Goal: Information Seeking & Learning: Learn about a topic

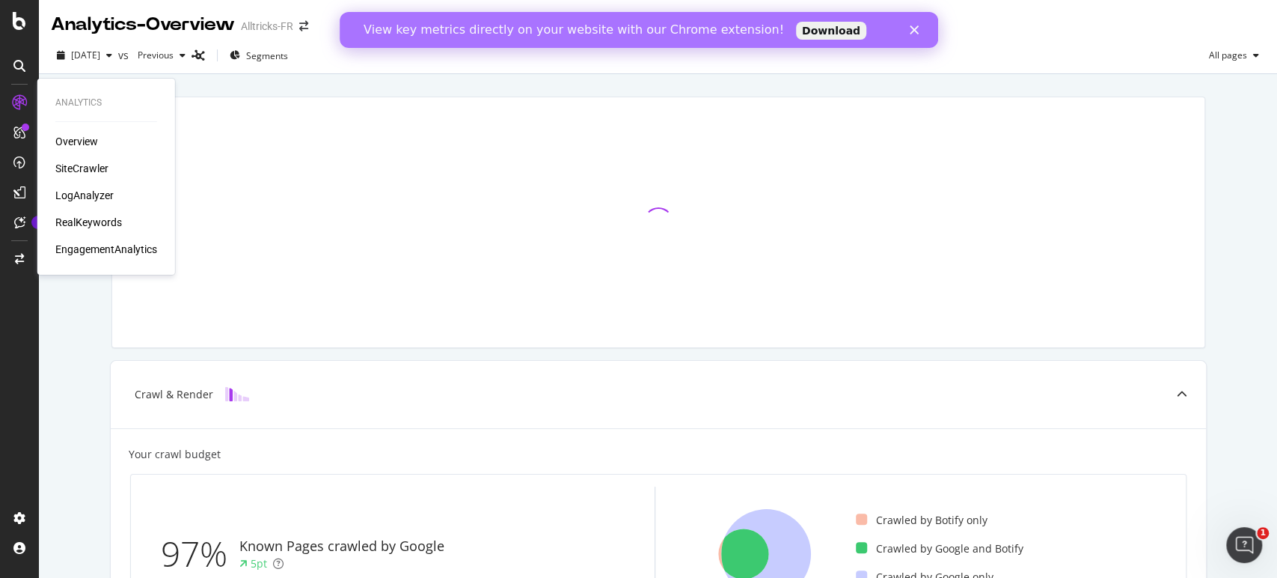
click at [915, 33] on icon "Fermer" at bounding box center [913, 29] width 9 height 9
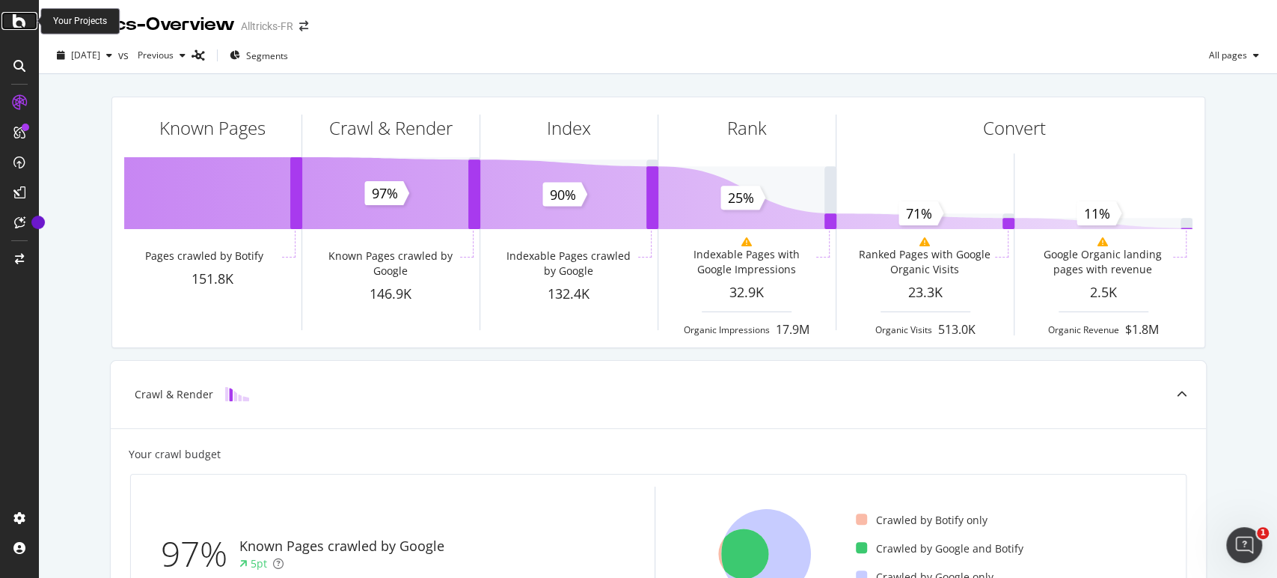
click at [10, 28] on div at bounding box center [19, 21] width 36 height 18
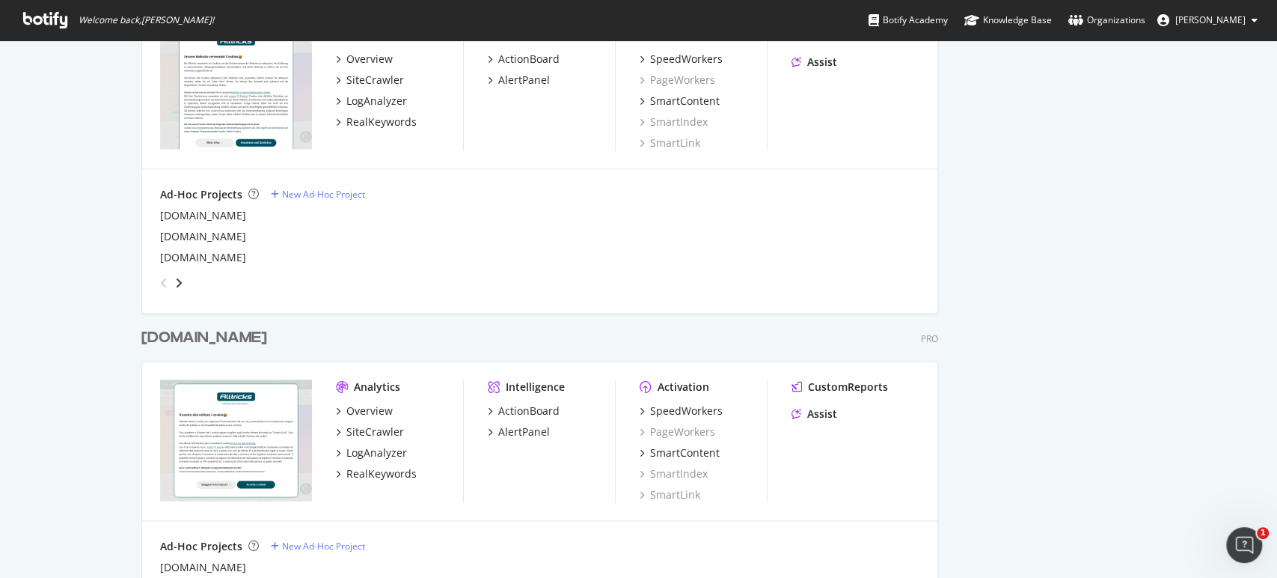
scroll to position [1164, 0]
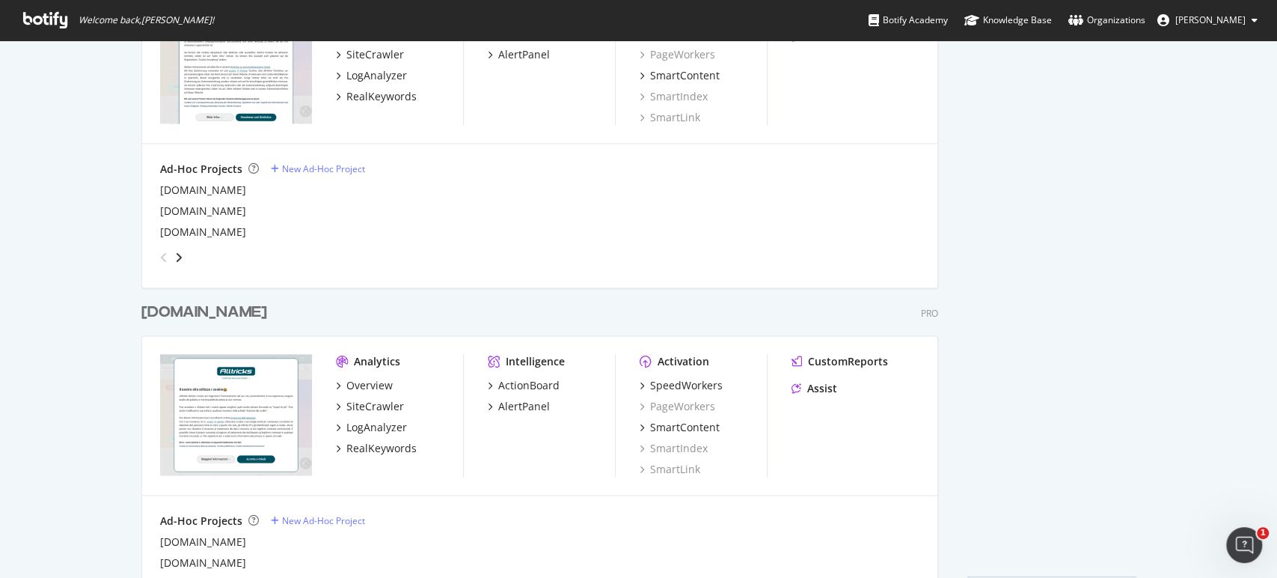
click at [173, 314] on div "alltricks.it" at bounding box center [204, 313] width 126 height 22
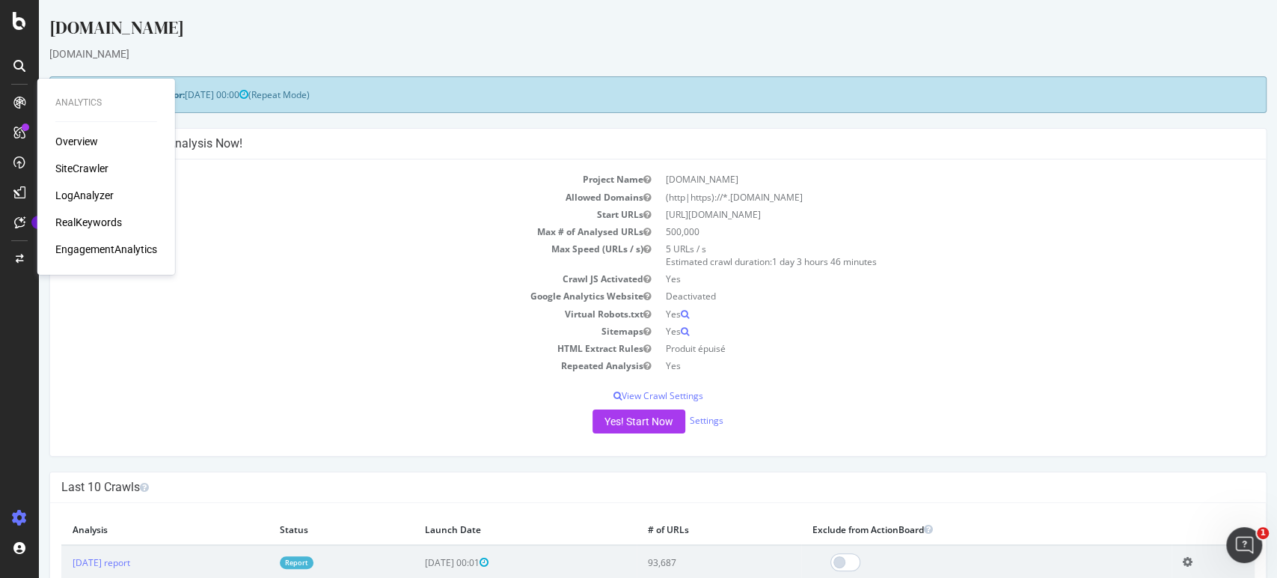
click at [74, 142] on div "Overview" at bounding box center [76, 141] width 43 height 15
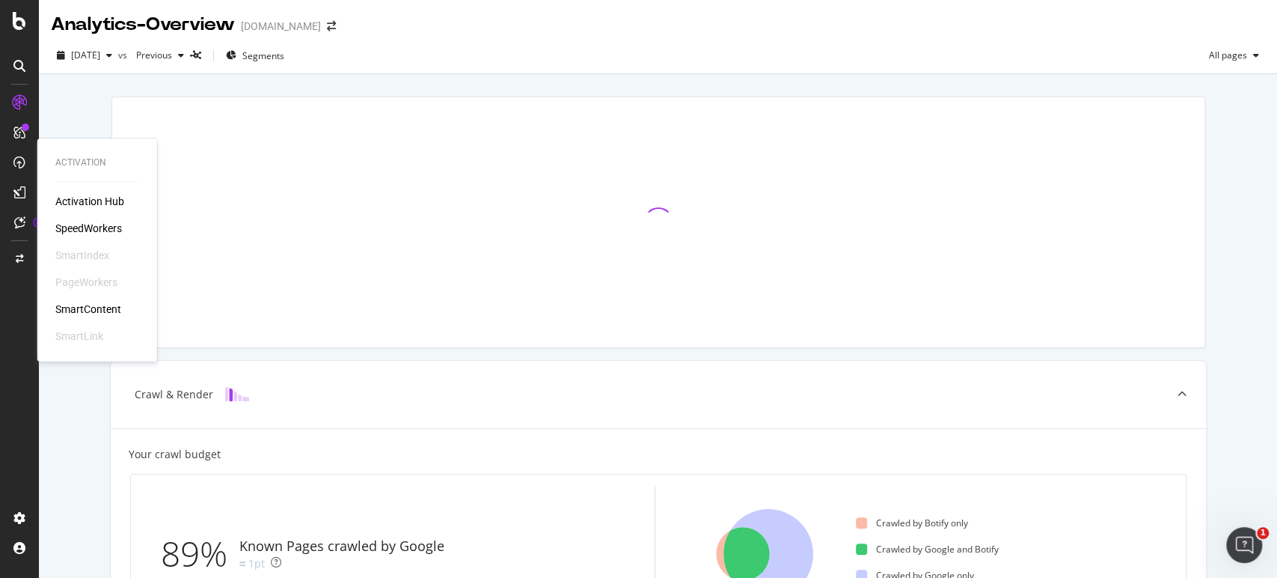
click at [76, 223] on div "SpeedWorkers" at bounding box center [88, 228] width 67 height 15
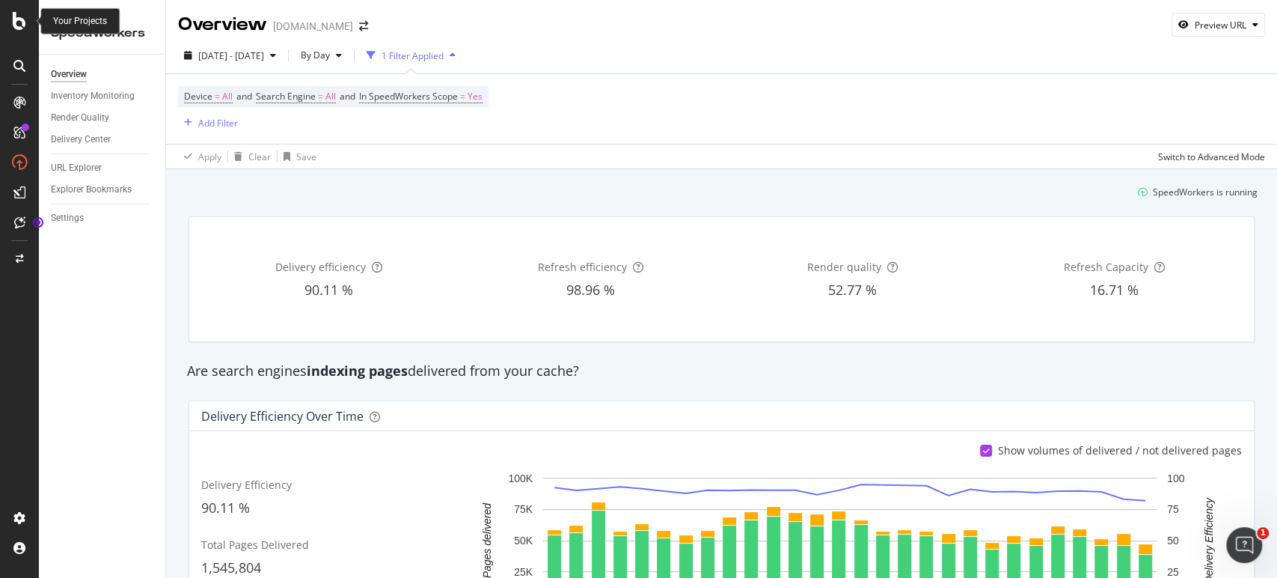
click at [5, 27] on div at bounding box center [19, 21] width 36 height 18
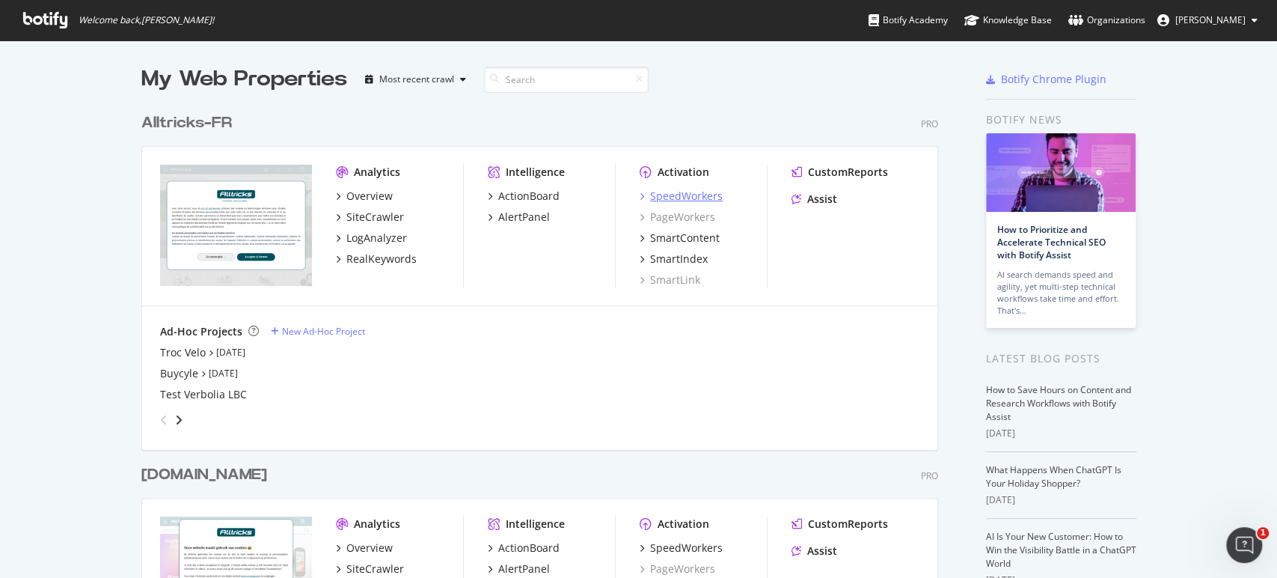
click at [696, 196] on div "SpeedWorkers" at bounding box center [686, 196] width 73 height 15
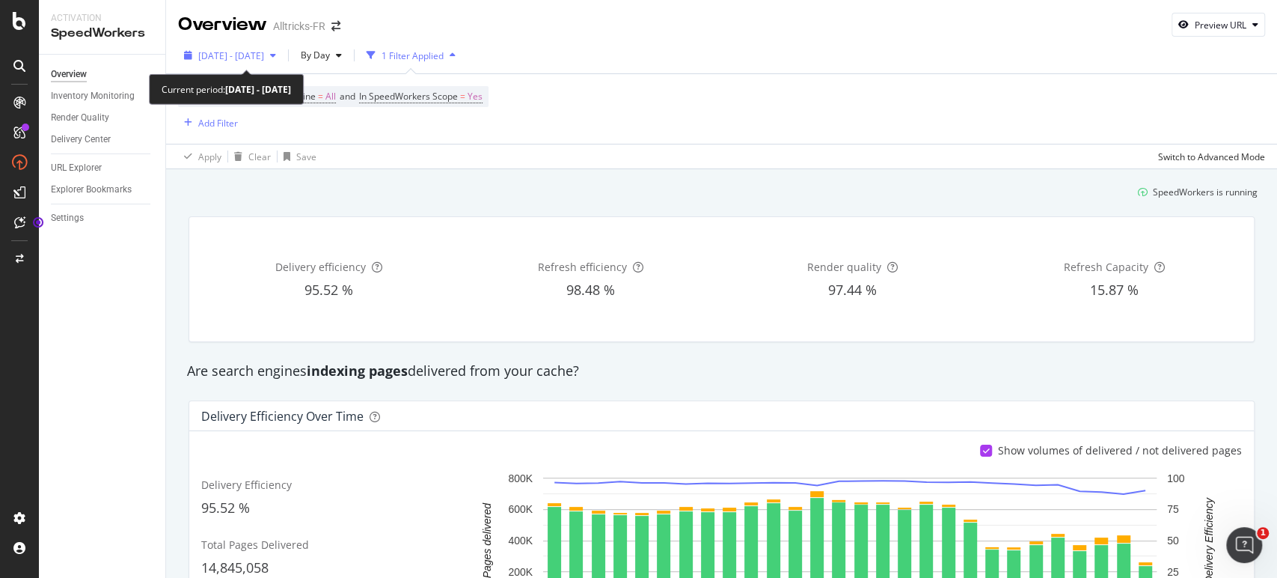
click at [245, 55] on span "[DATE] - [DATE]" at bounding box center [231, 55] width 66 height 13
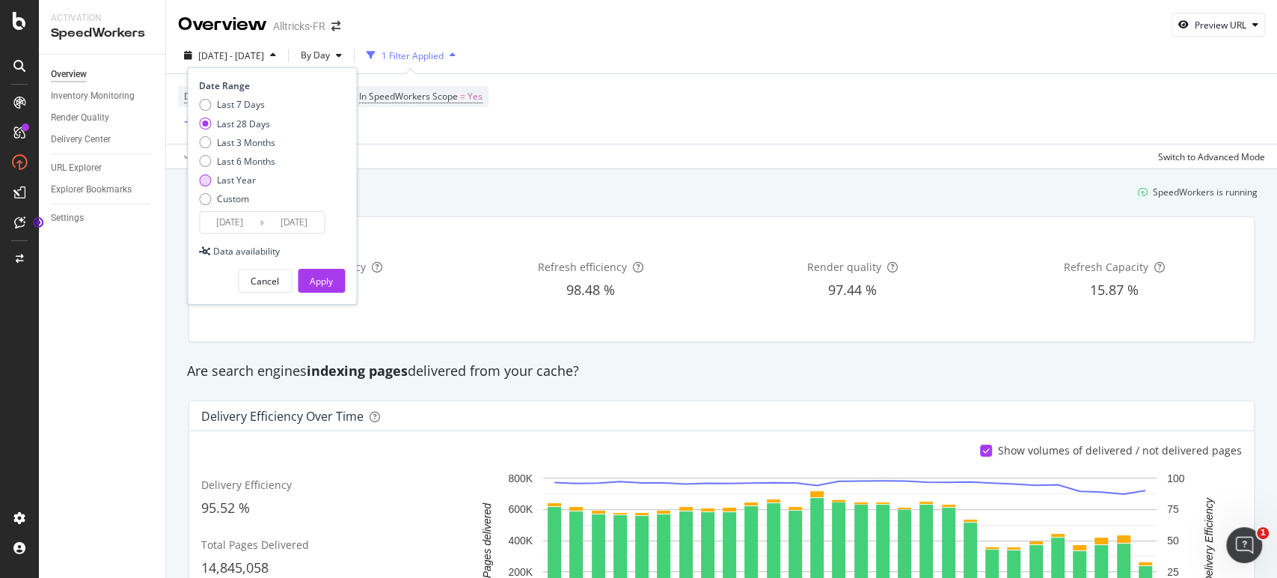
click at [245, 180] on div "Last Year" at bounding box center [236, 180] width 39 height 13
type input "[DATE]"
click at [320, 279] on div "Apply" at bounding box center [321, 281] width 23 height 13
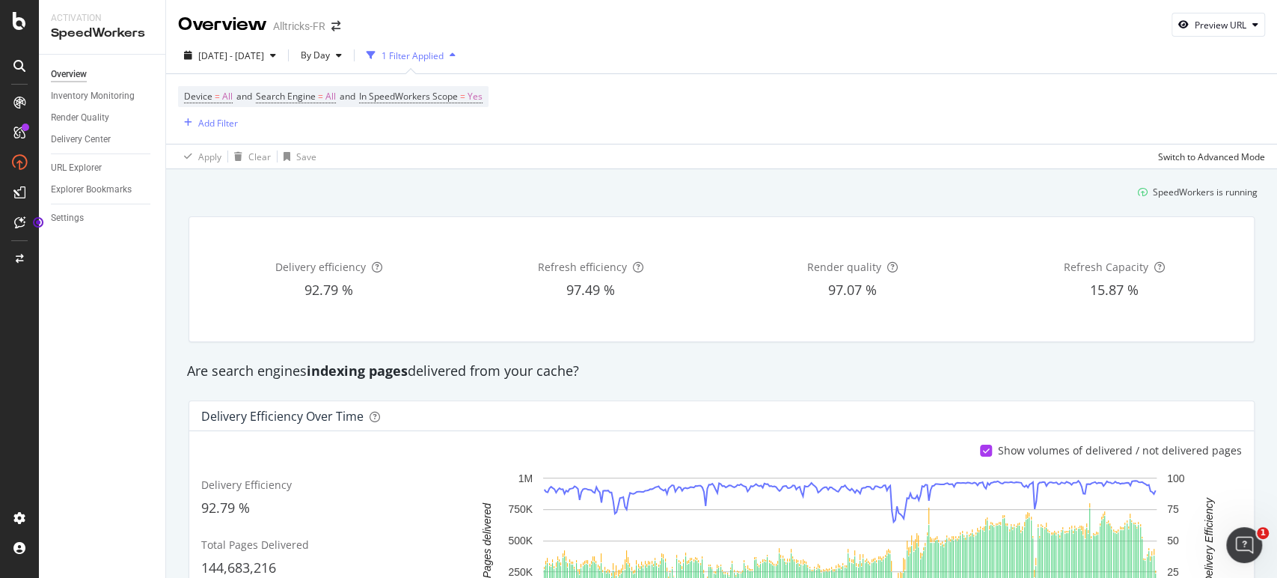
scroll to position [83, 0]
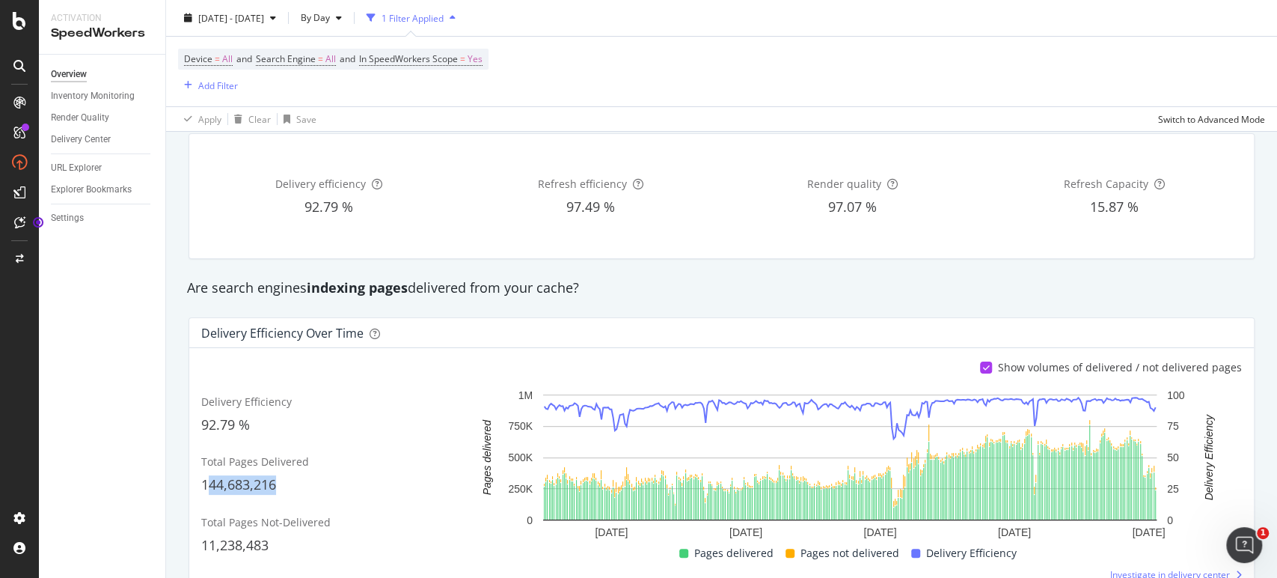
drag, startPoint x: 207, startPoint y: 485, endPoint x: 323, endPoint y: 481, distance: 116.1
click at [323, 481] on div "144,683,216" at bounding box center [330, 484] width 259 height 19
click at [260, 486] on span "144,683,216" at bounding box center [238, 484] width 75 height 18
click at [262, 486] on span "144,683,216" at bounding box center [238, 484] width 75 height 18
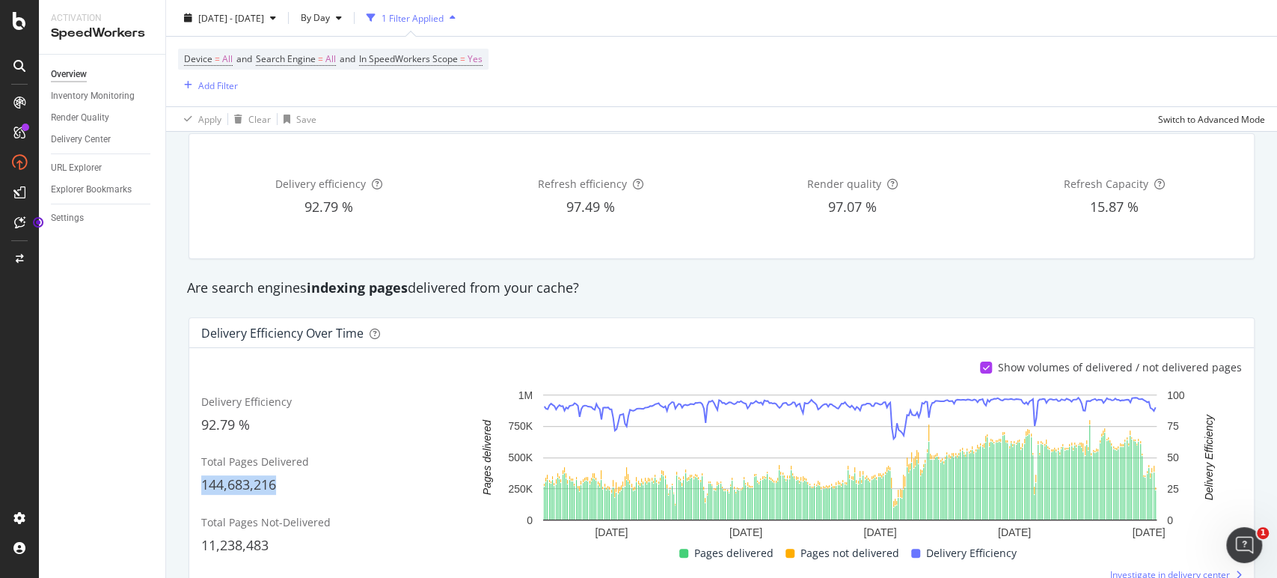
click at [225, 485] on span "144,683,216" at bounding box center [238, 484] width 75 height 18
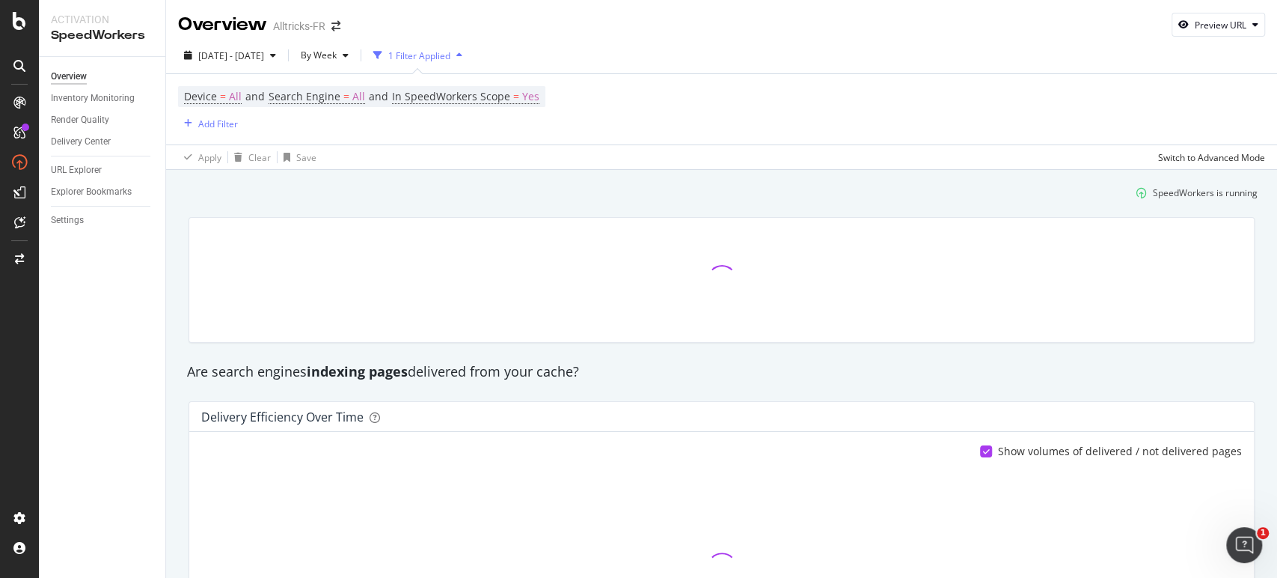
drag, startPoint x: 8, startPoint y: 31, endPoint x: 10, endPoint y: 9, distance: 22.6
click at [8, 31] on div at bounding box center [19, 289] width 39 height 578
click at [16, 21] on icon at bounding box center [19, 21] width 13 height 18
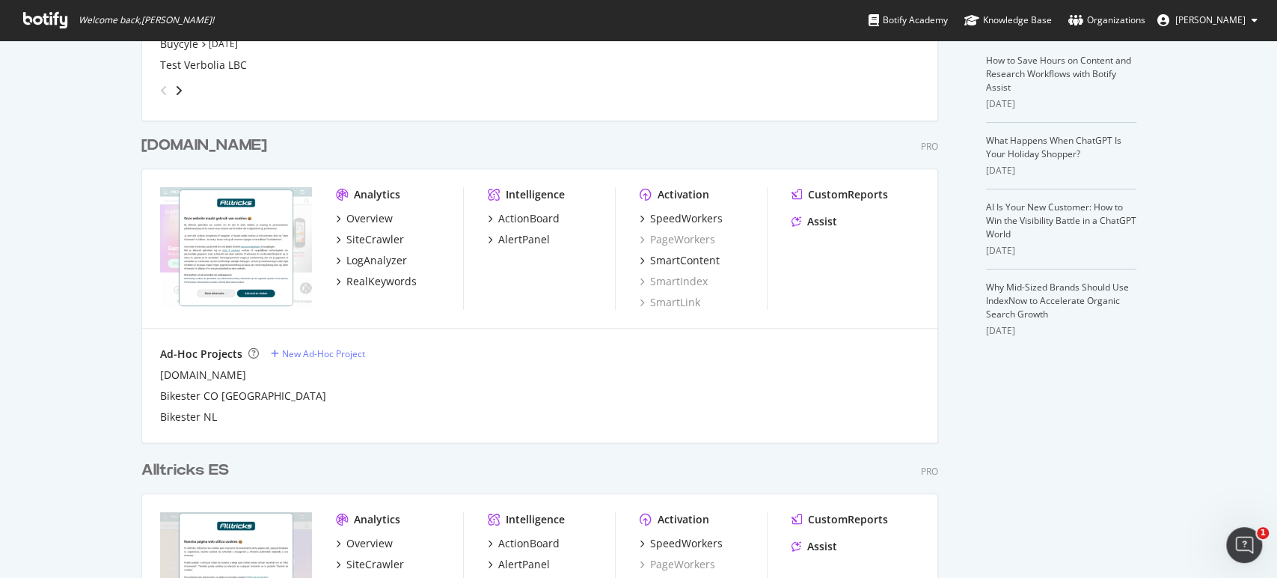
scroll to position [332, 0]
click at [689, 211] on div "SpeedWorkers" at bounding box center [686, 215] width 73 height 15
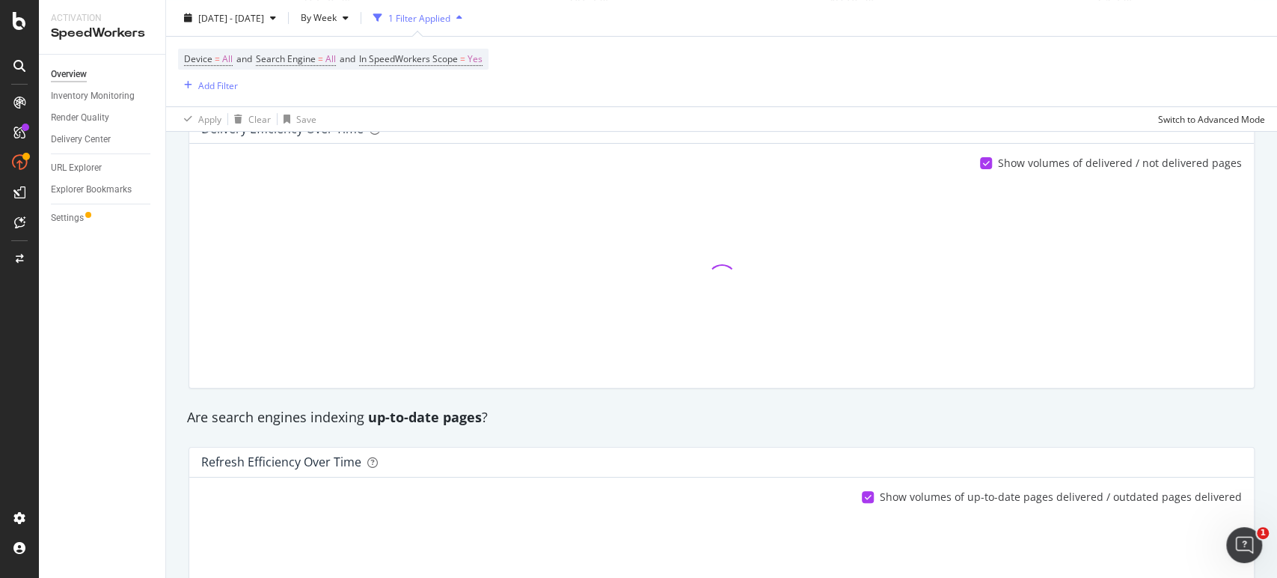
scroll to position [332, 0]
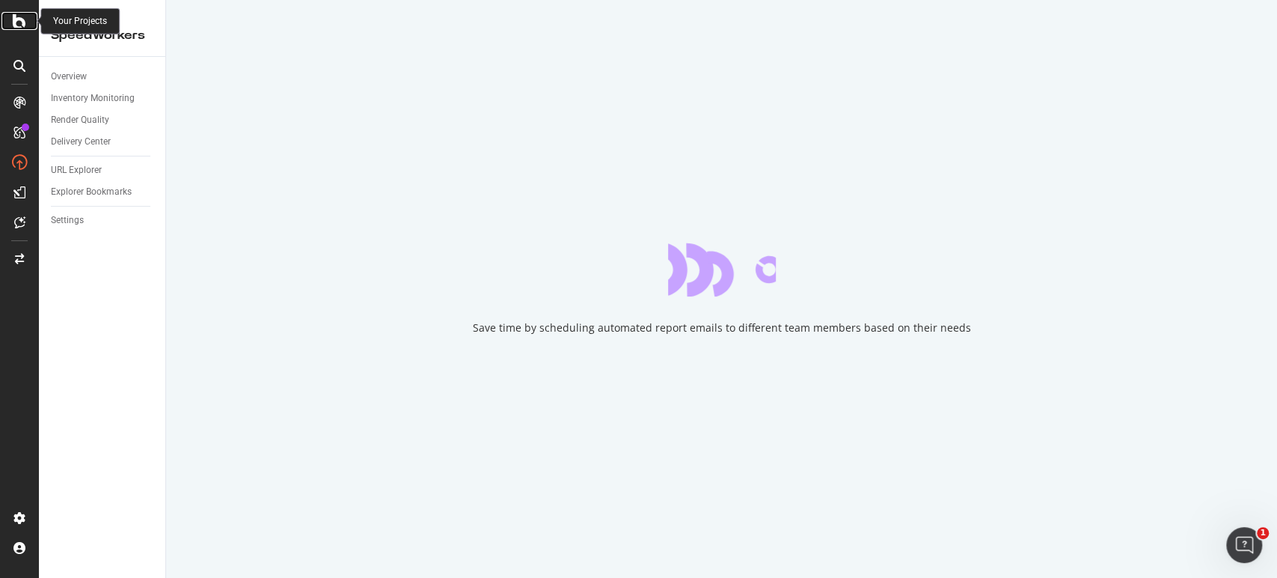
click at [16, 26] on icon at bounding box center [19, 21] width 13 height 18
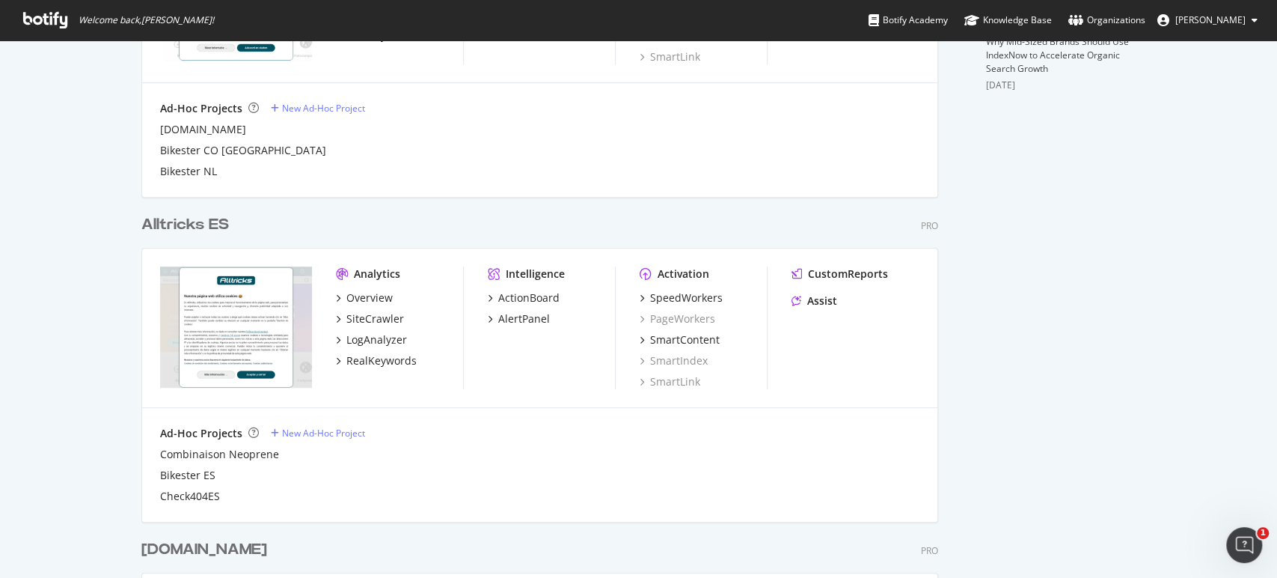
scroll to position [581, 0]
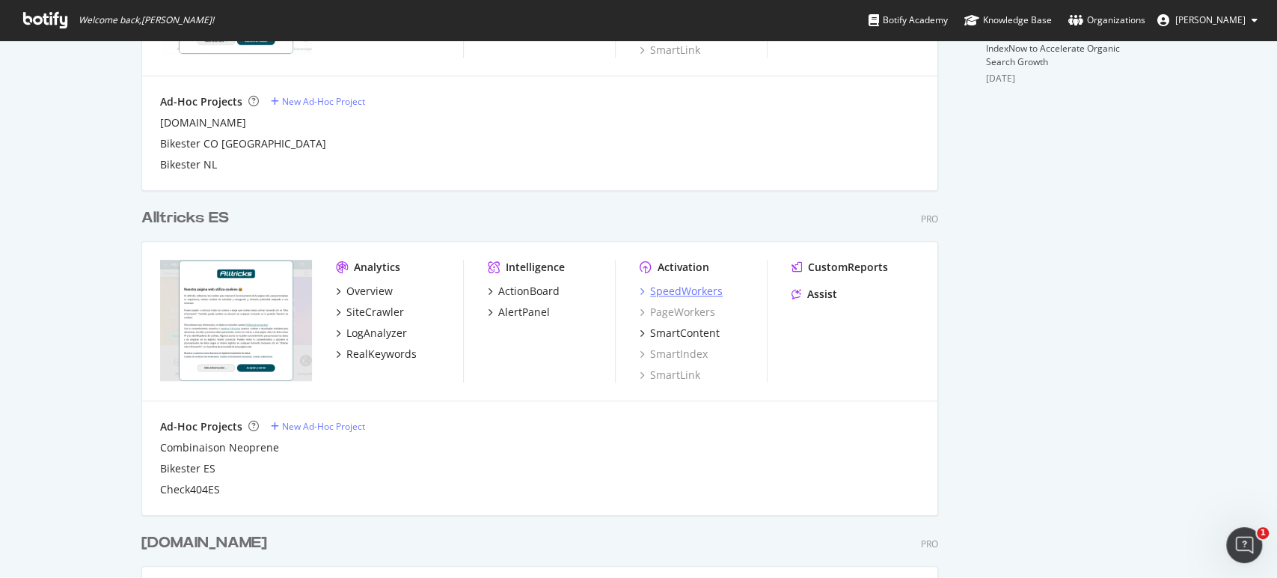
click at [671, 290] on div "SpeedWorkers" at bounding box center [686, 291] width 73 height 15
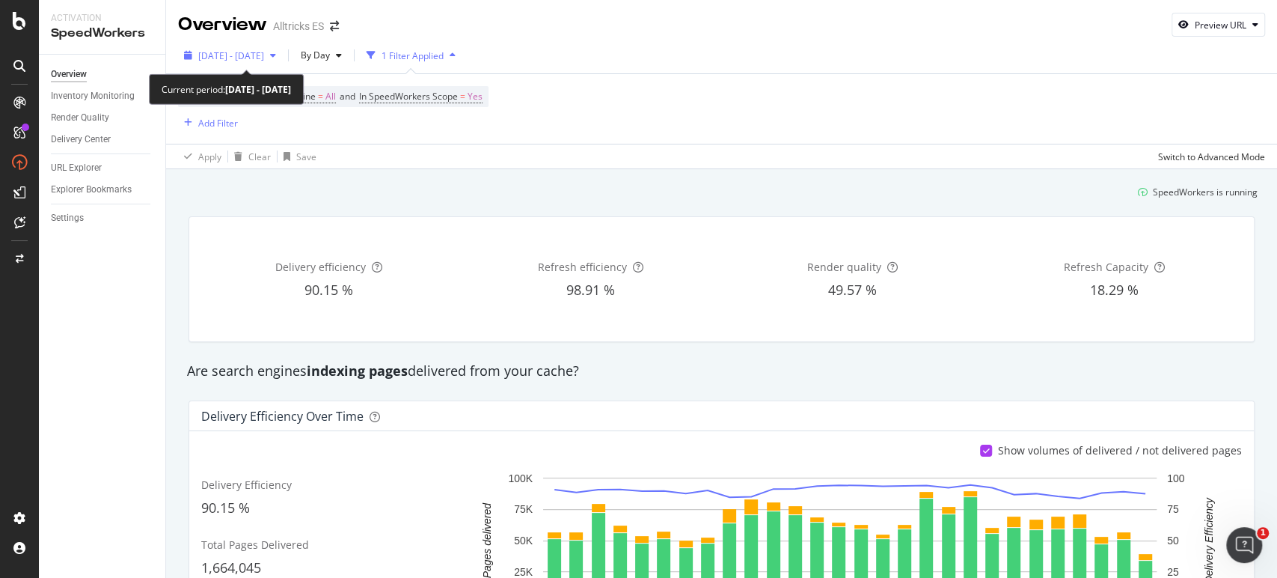
click at [261, 60] on span "[DATE] - [DATE]" at bounding box center [231, 55] width 66 height 13
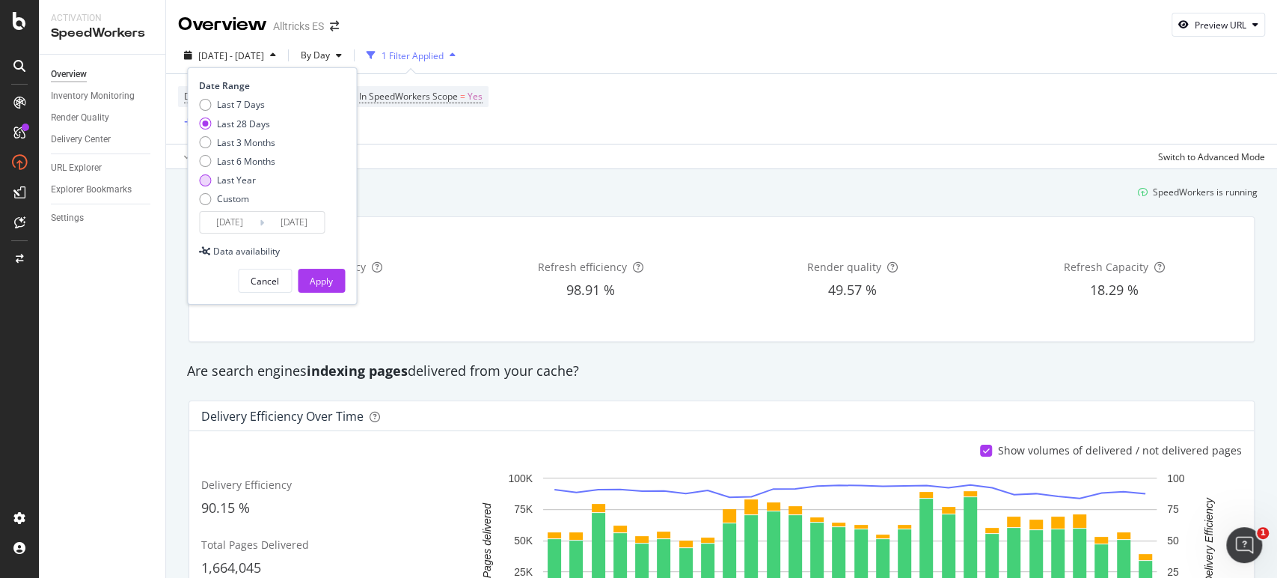
click at [222, 181] on div "Last Year" at bounding box center [236, 180] width 39 height 13
type input "[DATE]"
click at [327, 282] on div "Apply" at bounding box center [321, 281] width 23 height 13
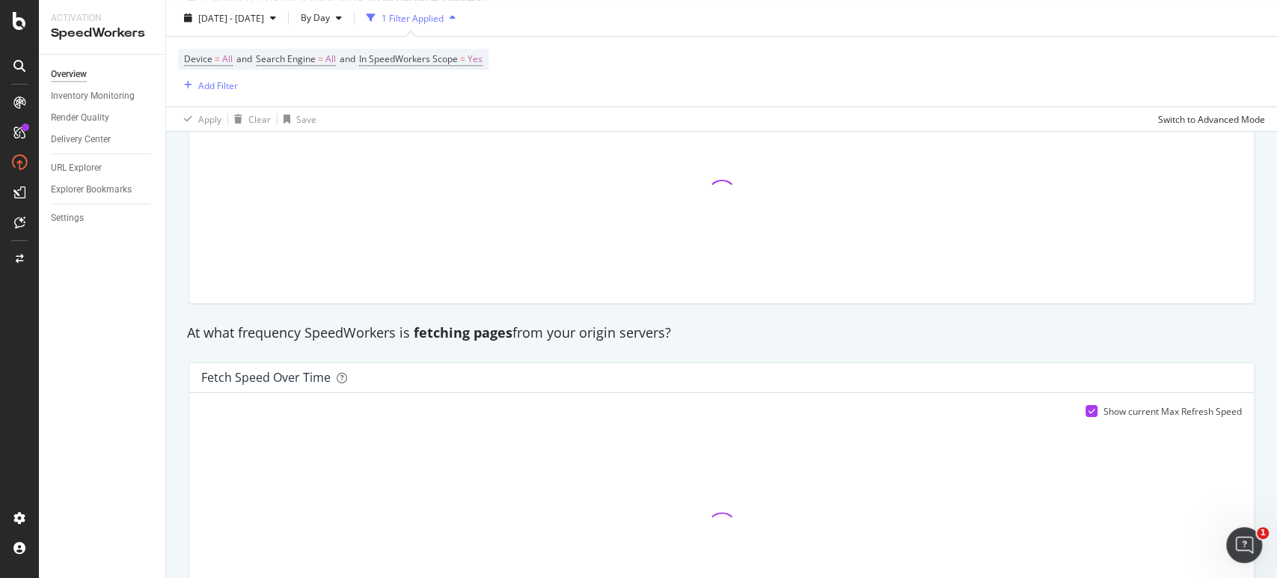
scroll to position [665, 0]
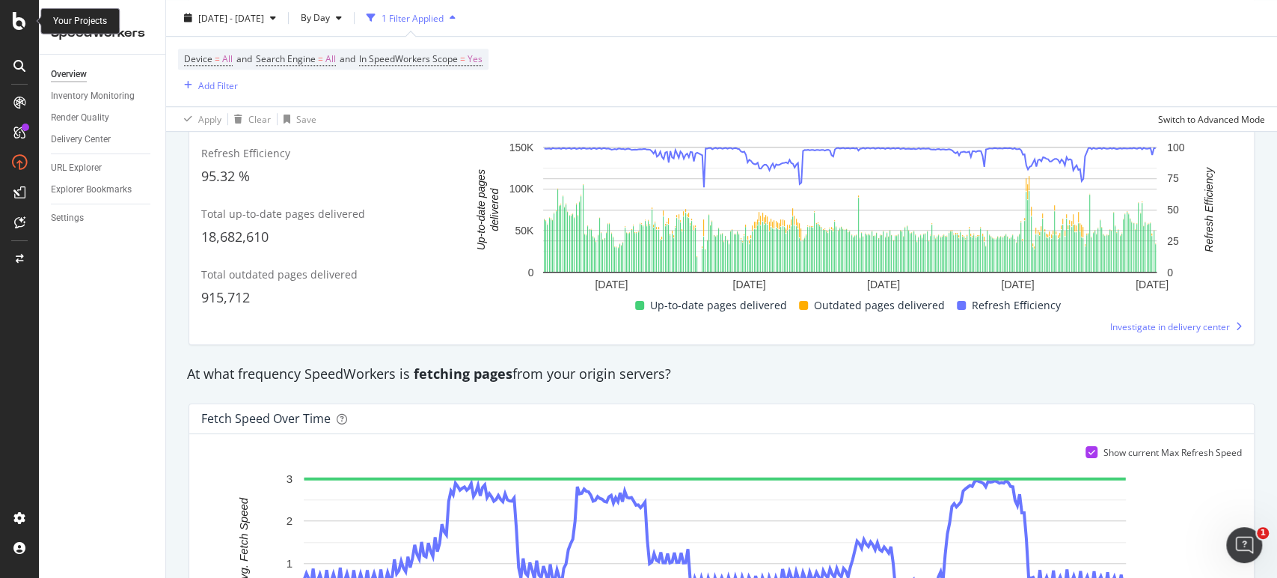
click at [22, 25] on icon at bounding box center [19, 21] width 13 height 18
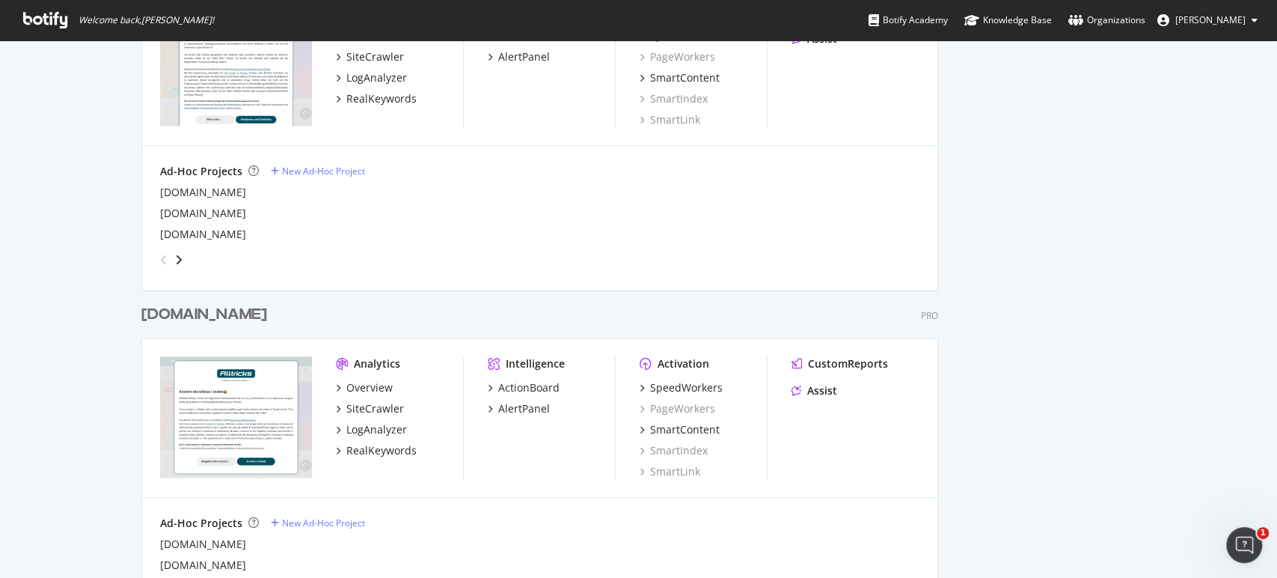
scroll to position [1218, 0]
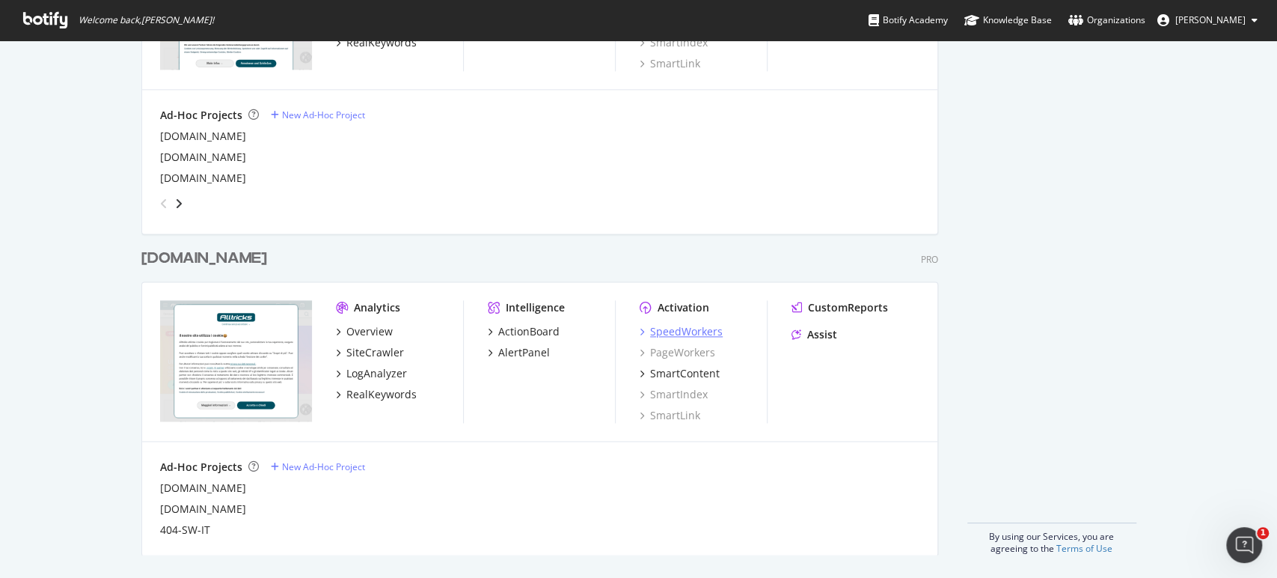
click at [680, 335] on div "SpeedWorkers" at bounding box center [686, 331] width 73 height 15
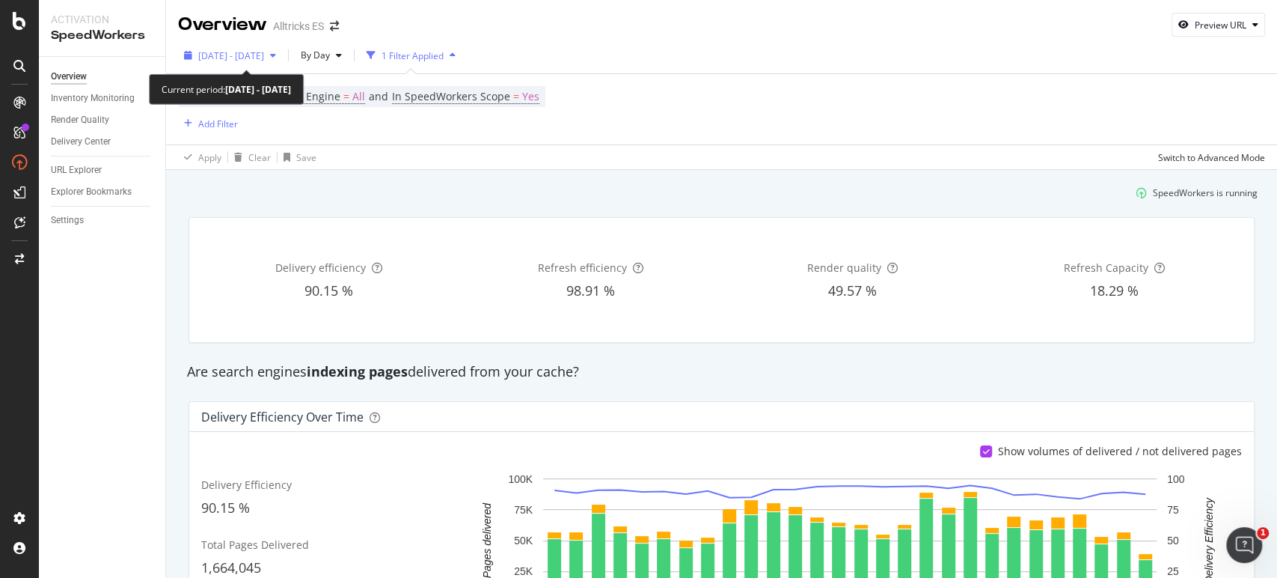
click at [245, 59] on span "[DATE] - [DATE]" at bounding box center [231, 55] width 66 height 13
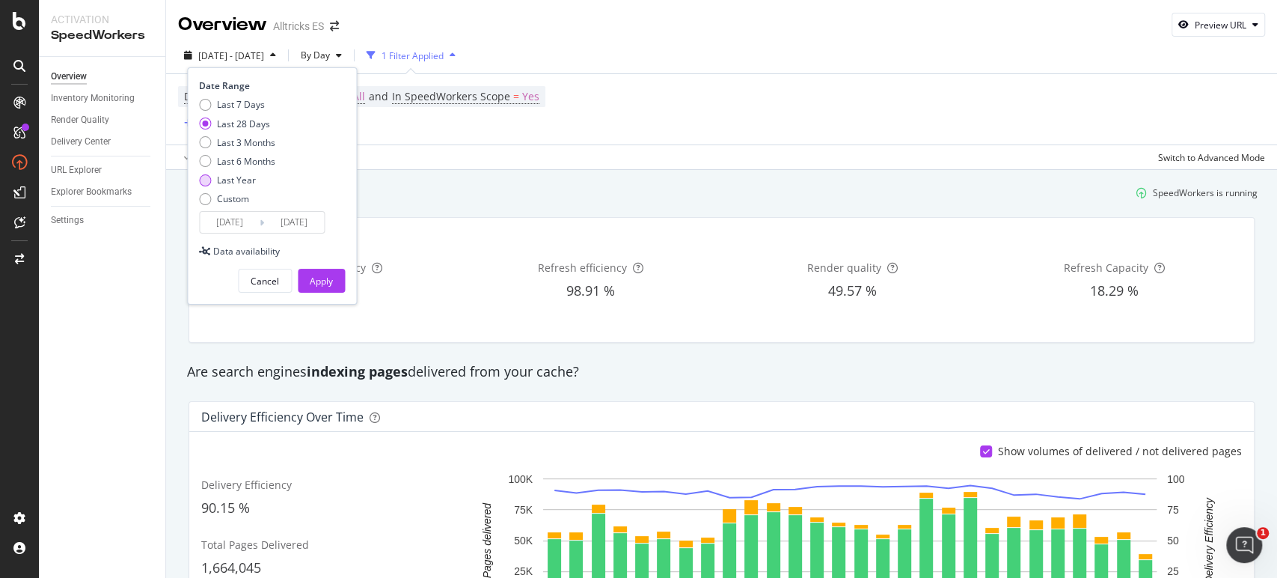
click at [242, 183] on div "Last Year" at bounding box center [236, 180] width 39 height 13
type input "[DATE]"
click at [321, 282] on div "Apply" at bounding box center [321, 281] width 23 height 13
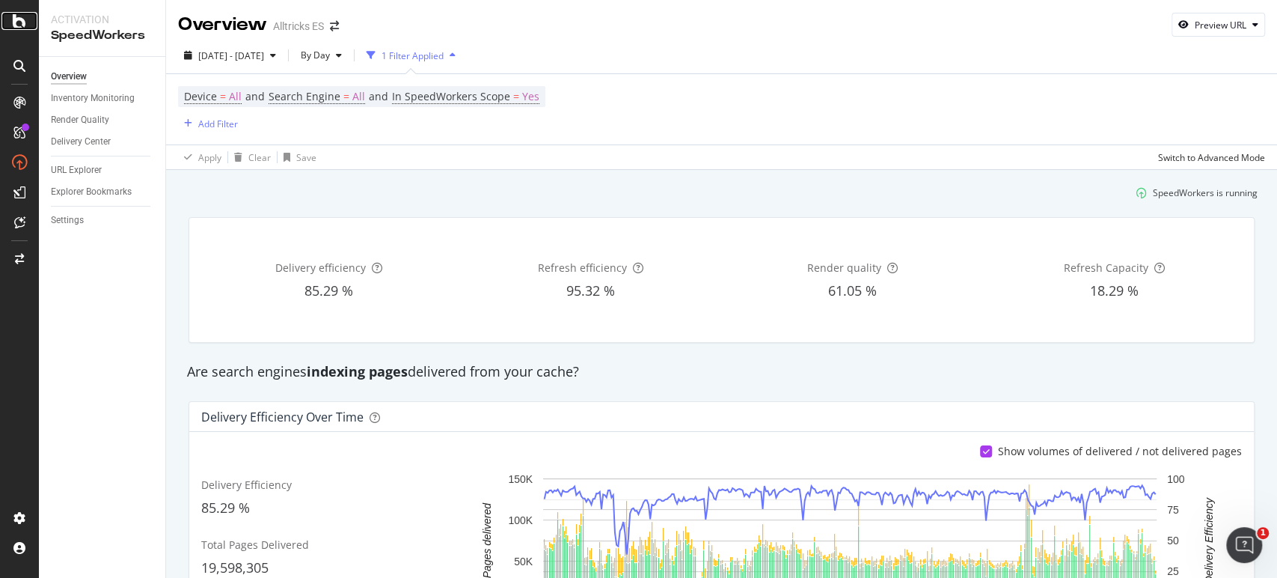
drag, startPoint x: 716, startPoint y: 16, endPoint x: 16, endPoint y: 22, distance: 699.8
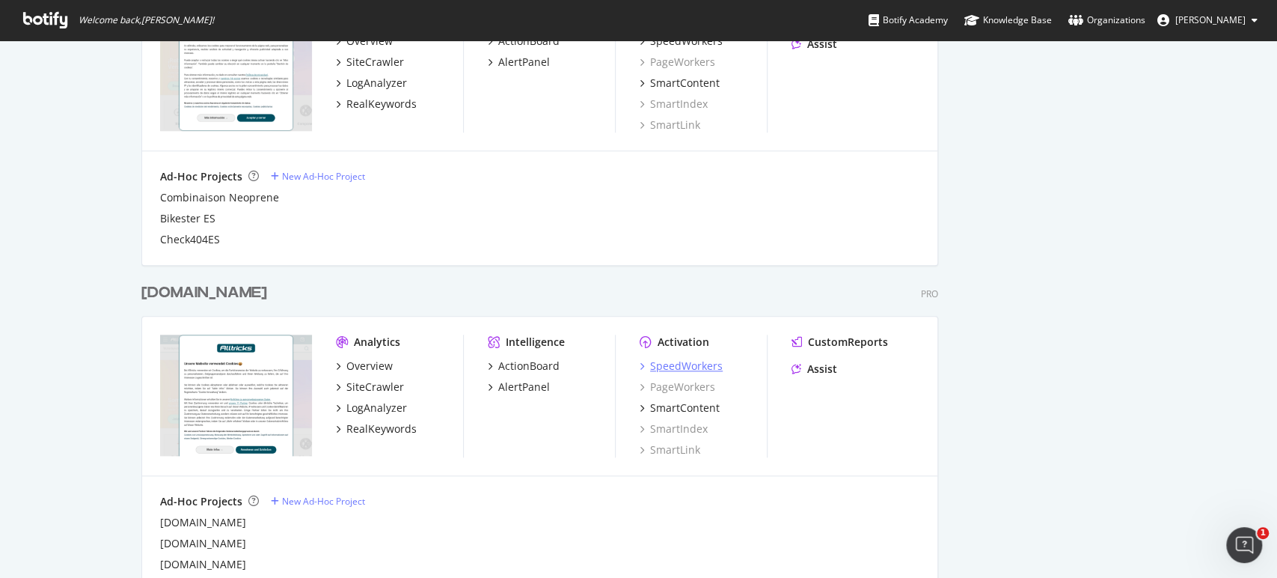
click at [665, 364] on div "SpeedWorkers" at bounding box center [686, 365] width 73 height 15
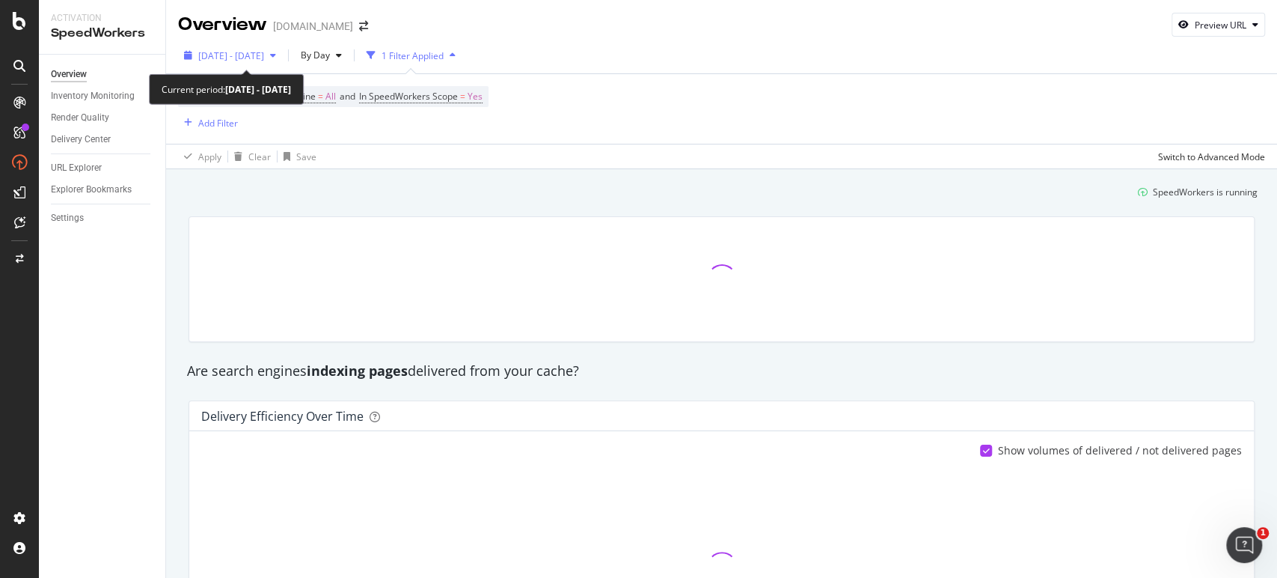
click at [264, 53] on span "[DATE] - [DATE]" at bounding box center [231, 55] width 66 height 13
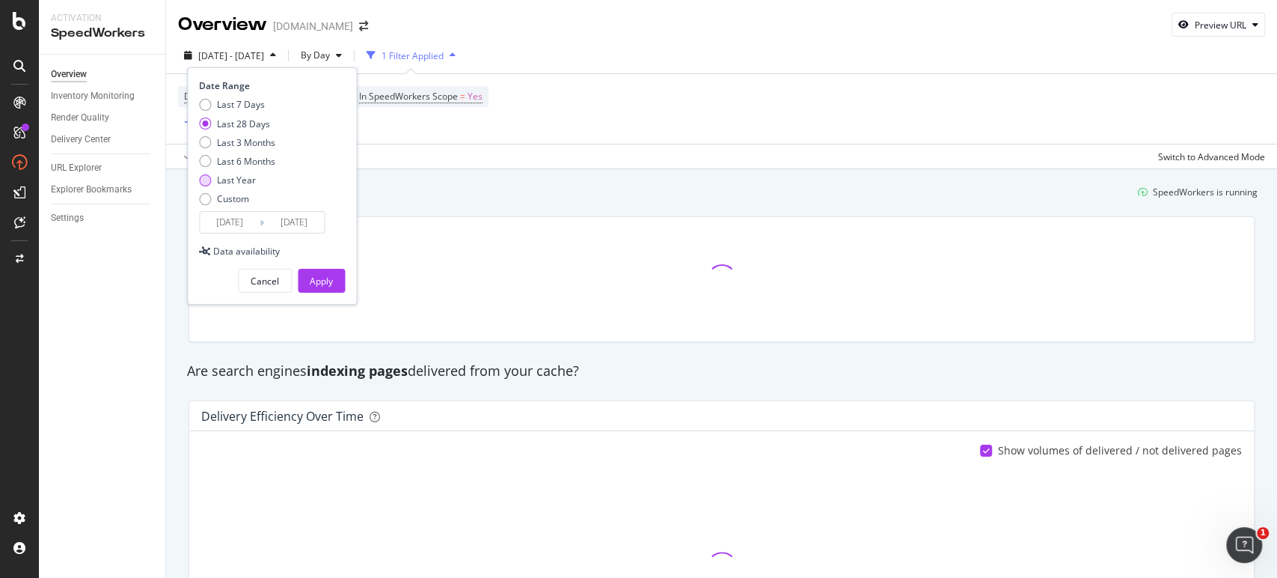
click at [237, 179] on div "Last Year" at bounding box center [236, 180] width 39 height 13
type input "[DATE]"
click at [317, 287] on div "Apply" at bounding box center [321, 280] width 23 height 22
